Goal: Check status: Check status

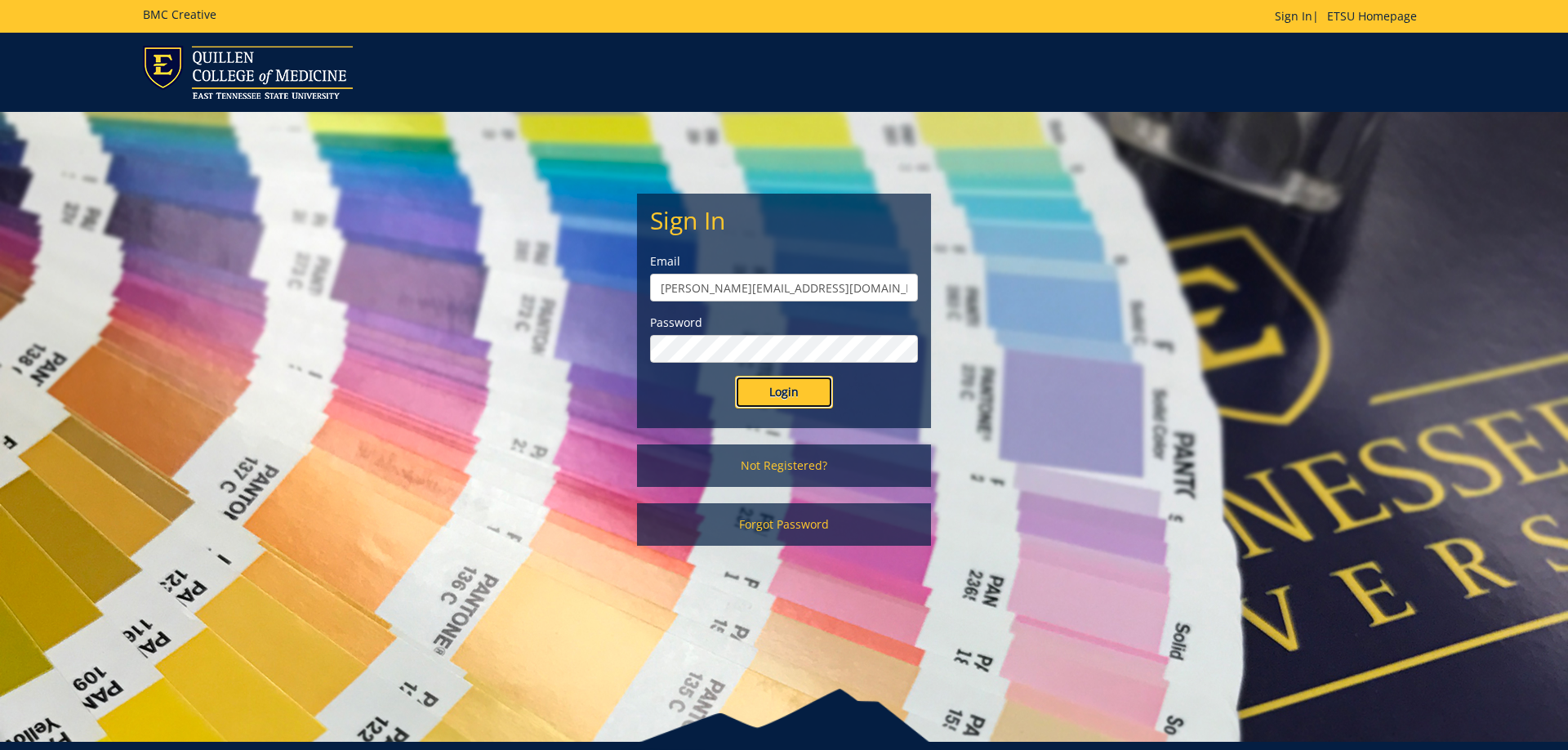
click at [800, 383] on input "Login" at bounding box center [783, 392] width 98 height 32
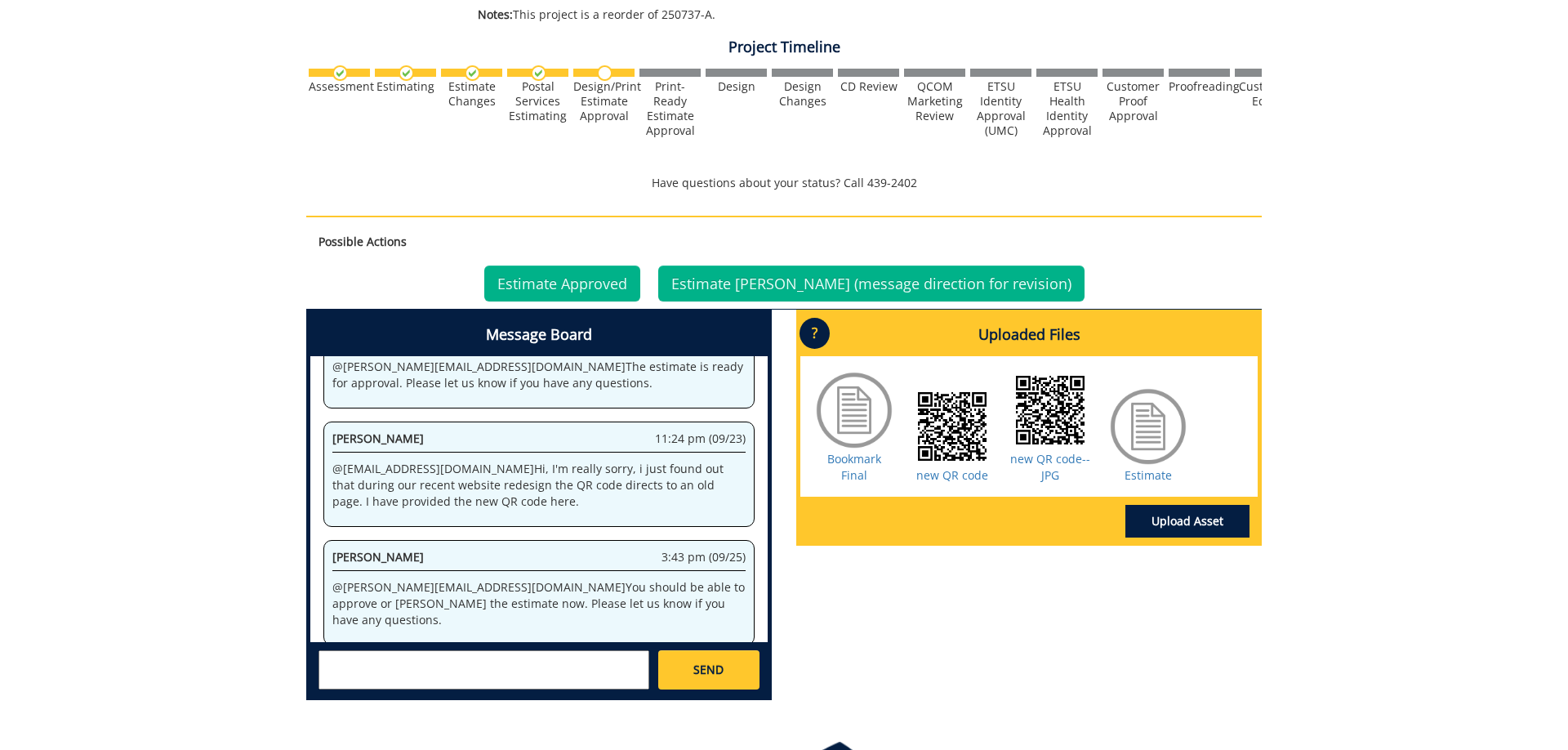
scroll to position [640, 0]
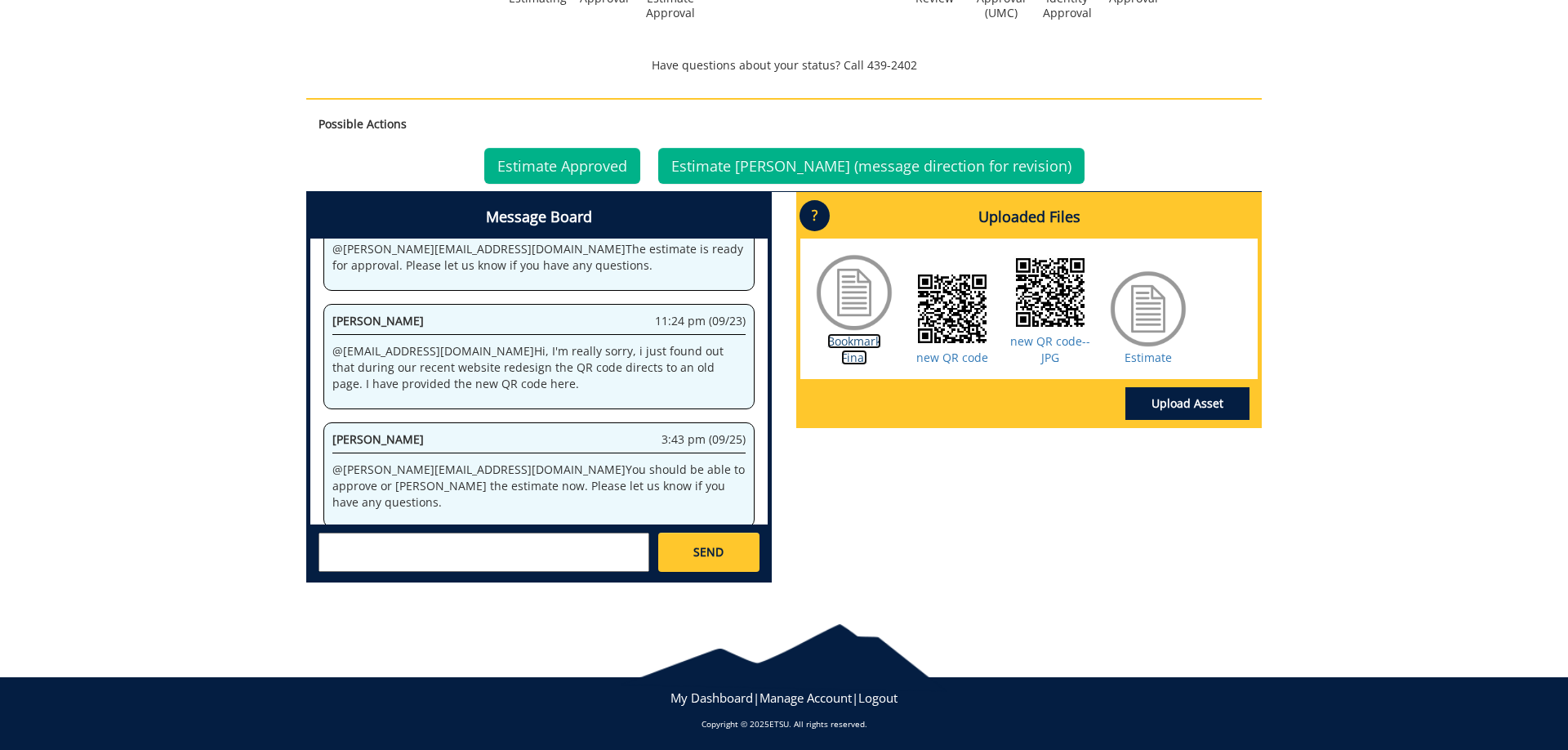
click at [870, 347] on link "Bookmark Final" at bounding box center [853, 349] width 54 height 32
click at [135, 96] on div "260458-A WesleyBuerkle-Bookmarks (Printed) [CAS/Comm: CMST Bookmark Reorder] Es…" at bounding box center [784, 63] width 1568 height 1066
click at [1152, 360] on link "Estimate" at bounding box center [1148, 357] width 47 height 15
click at [1521, 266] on div "260458-A WesleyBuerkle-Bookmarks (Printed) [CAS/Comm: CMST Bookmark Reorder] Es…" at bounding box center [784, 63] width 1568 height 1066
click at [601, 169] on link "Estimate Approved" at bounding box center [562, 166] width 156 height 36
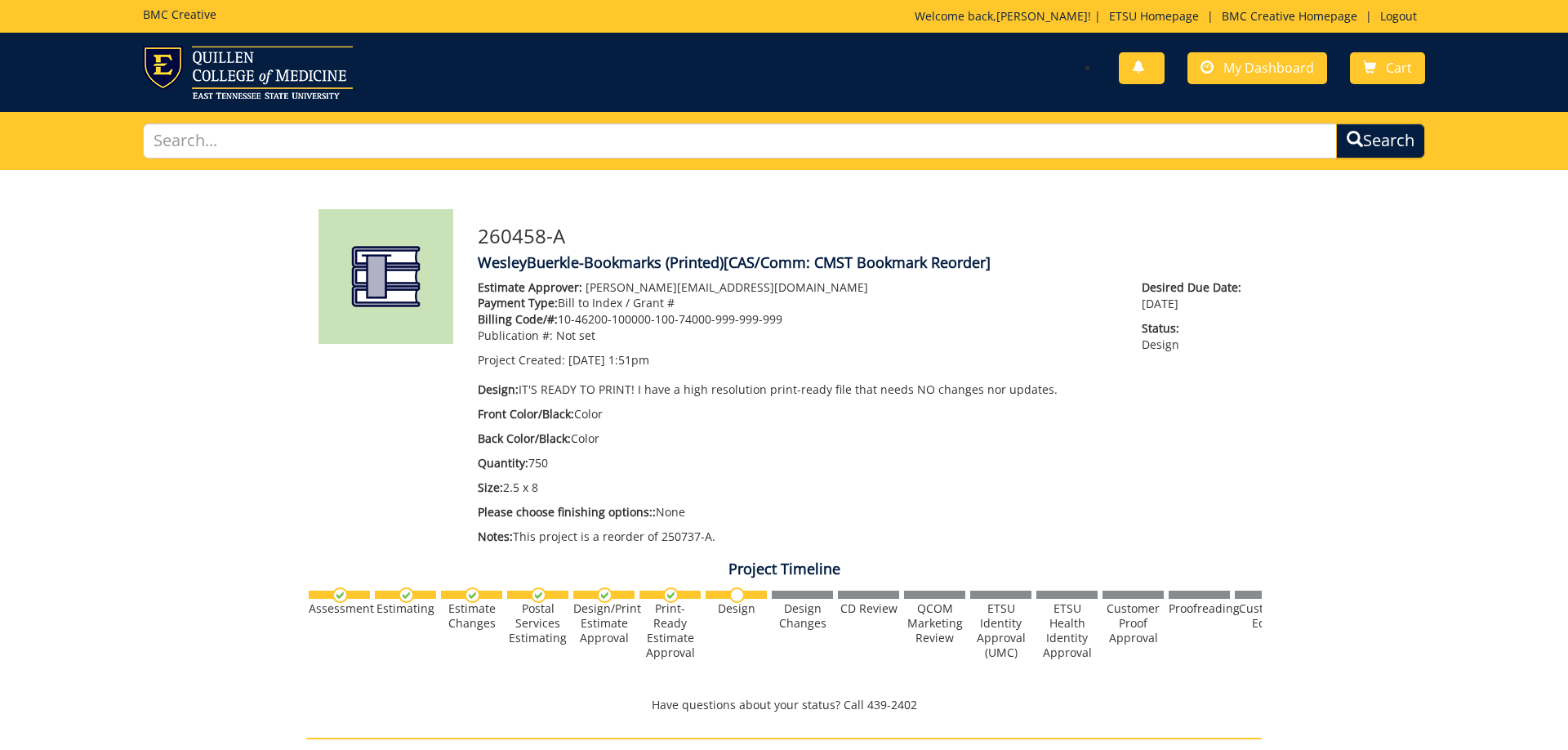
scroll to position [201, 0]
